Goal: Transaction & Acquisition: Purchase product/service

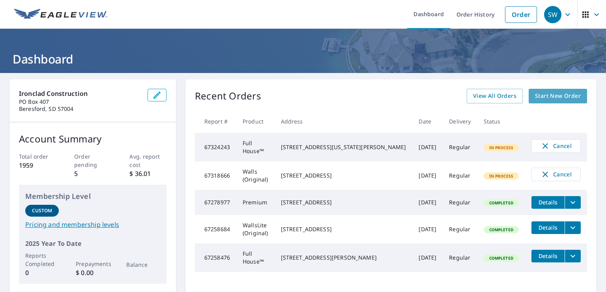
click at [543, 97] on span "Start New Order" at bounding box center [558, 96] width 46 height 10
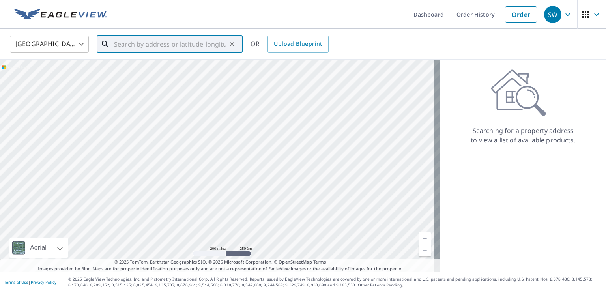
click at [145, 44] on input "text" at bounding box center [170, 44] width 112 height 22
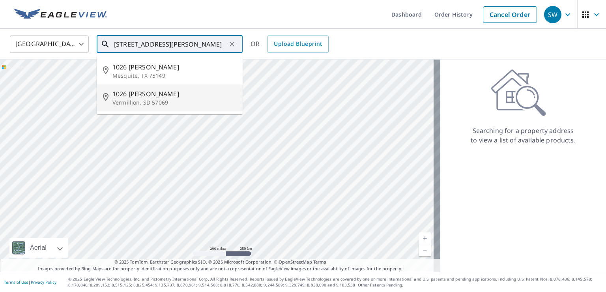
click at [125, 97] on span "1026 [PERSON_NAME]" at bounding box center [174, 93] width 124 height 9
type input "[STREET_ADDRESS][PERSON_NAME]"
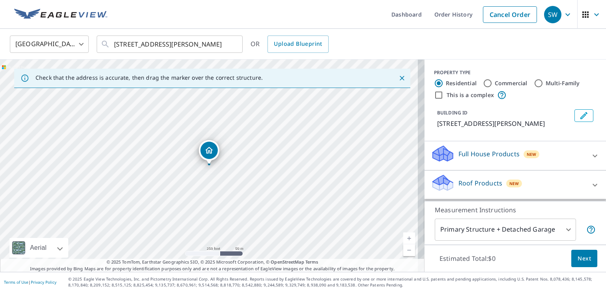
click at [404, 238] on link "Current Level 17, Zoom In" at bounding box center [409, 238] width 12 height 12
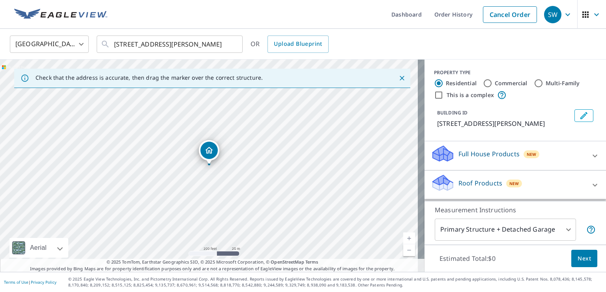
click at [404, 238] on link "Current Level 18, Zoom In" at bounding box center [409, 238] width 12 height 12
click at [404, 238] on link "Current Level 19, Zoom In" at bounding box center [409, 238] width 12 height 12
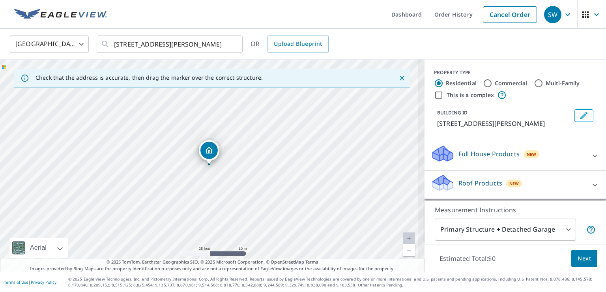
click at [404, 238] on link "Current Level 20, Zoom In Disabled" at bounding box center [409, 238] width 12 height 12
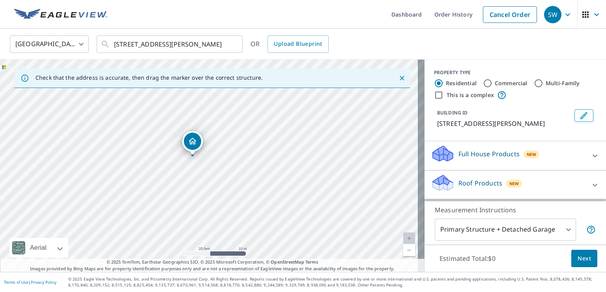
drag, startPoint x: 205, startPoint y: 149, endPoint x: 189, endPoint y: 140, distance: 18.9
click at [189, 140] on div "[STREET_ADDRESS][PERSON_NAME]" at bounding box center [212, 166] width 424 height 212
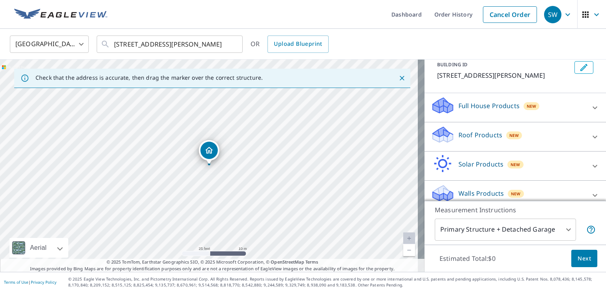
scroll to position [57, 0]
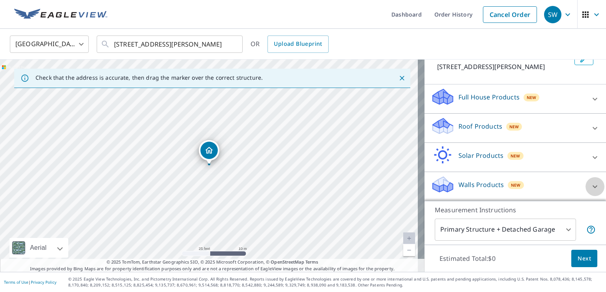
click at [590, 183] on icon at bounding box center [594, 186] width 9 height 9
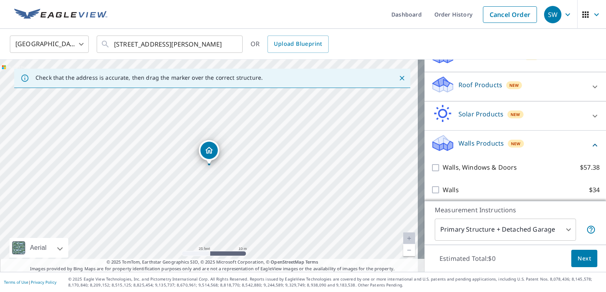
scroll to position [102, 0]
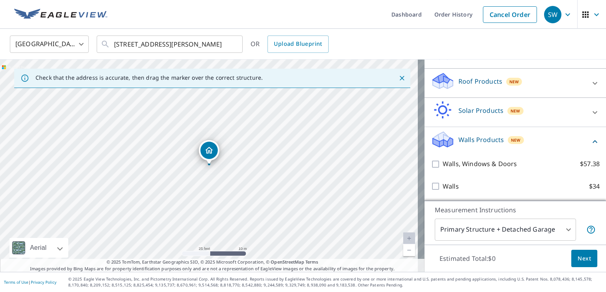
click at [592, 82] on icon at bounding box center [594, 83] width 5 height 3
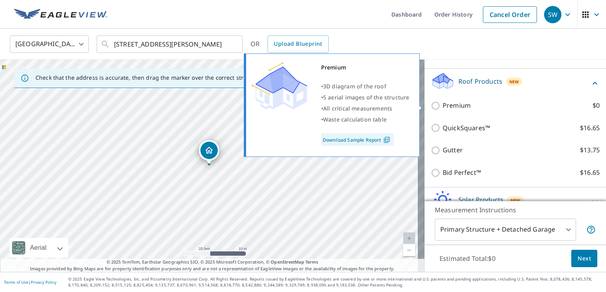
click at [431, 105] on input "Premium $0" at bounding box center [437, 105] width 12 height 9
checkbox input "true"
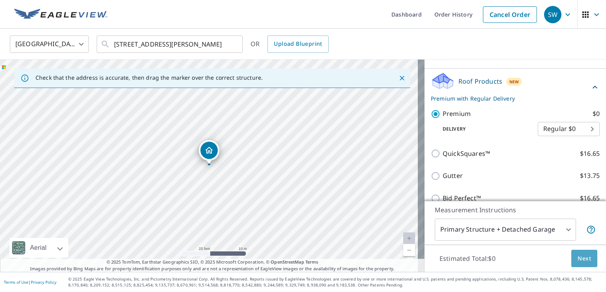
click at [577, 262] on span "Next" at bounding box center [583, 259] width 13 height 10
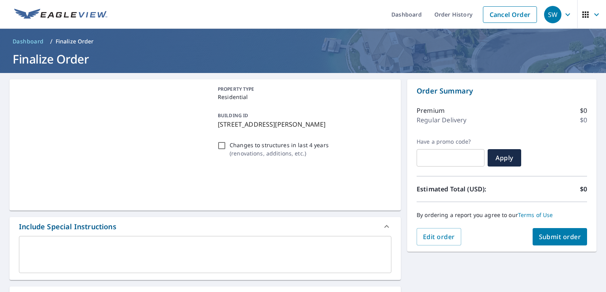
click at [575, 262] on div "PROPERTY TYPE Residential BUILDING ID [STREET_ADDRESS][PERSON_NAME] Changes to …" at bounding box center [303, 275] width 606 height 404
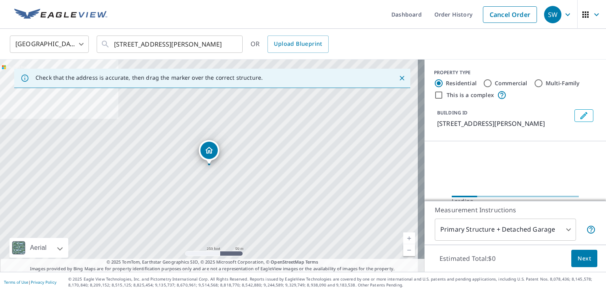
click at [558, 229] on body "SW SW Dashboard Order History Cancel Order SW [GEOGRAPHIC_DATA] [GEOGRAPHIC_DAT…" at bounding box center [303, 146] width 606 height 292
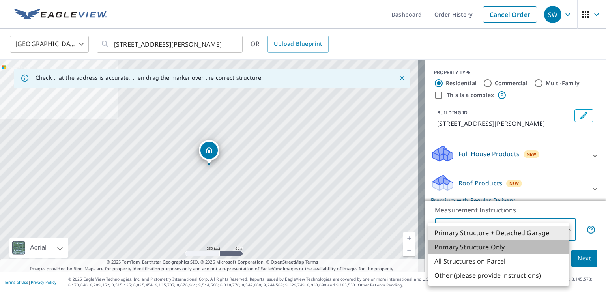
click at [510, 247] on li "Primary Structure Only" at bounding box center [498, 247] width 141 height 14
type input "2"
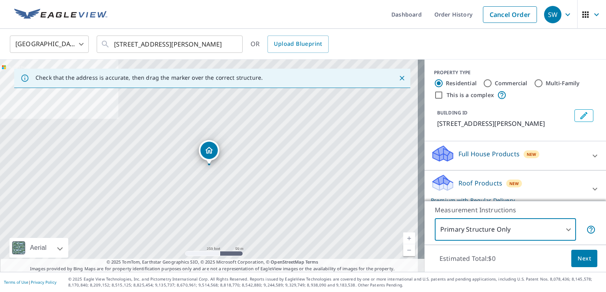
click at [580, 258] on span "Next" at bounding box center [583, 259] width 13 height 10
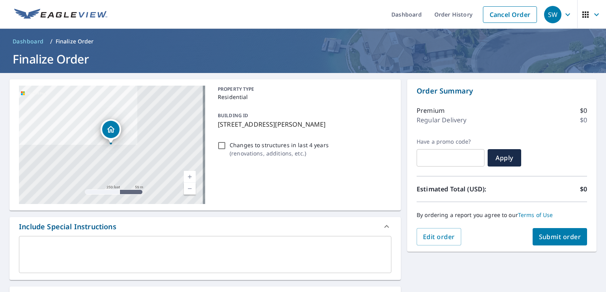
click at [549, 239] on span "Submit order" at bounding box center [560, 236] width 42 height 9
